Goal: Book appointment/travel/reservation

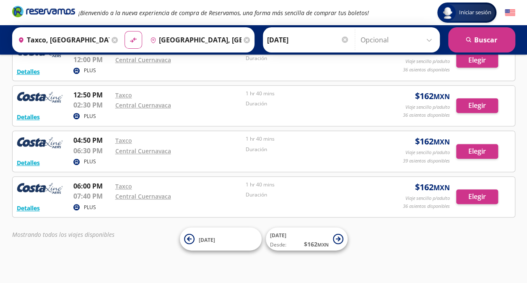
scroll to position [152, 0]
click at [376, 260] on div "Iniciar sesión Iniciar sesión ¡Bienvenido a la nueva experiencia de compra de R…" at bounding box center [263, 66] width 527 height 437
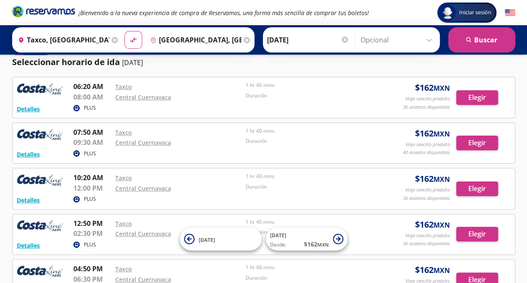
scroll to position [0, 0]
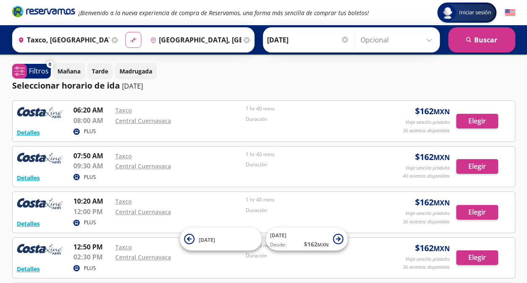
click at [130, 39] on icon "material-symbols:compare-arrows-rounded" at bounding box center [134, 40] width 8 height 8
type input "[GEOGRAPHIC_DATA], [GEOGRAPHIC_DATA]"
type input "Taxco, [GEOGRAPHIC_DATA]"
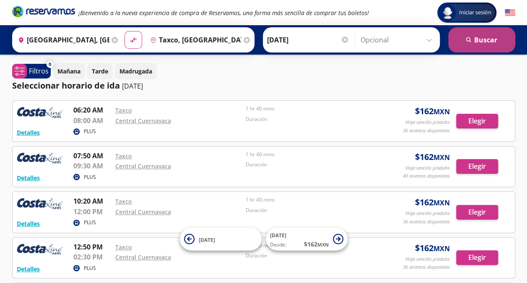
click at [465, 36] on button "search [GEOGRAPHIC_DATA]" at bounding box center [482, 39] width 67 height 25
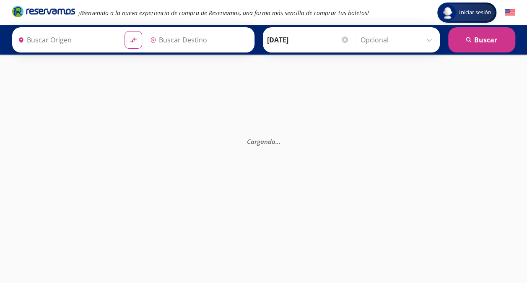
type input "Taxco, [GEOGRAPHIC_DATA]"
type input "[GEOGRAPHIC_DATA], [GEOGRAPHIC_DATA]"
